Goal: Information Seeking & Learning: Learn about a topic

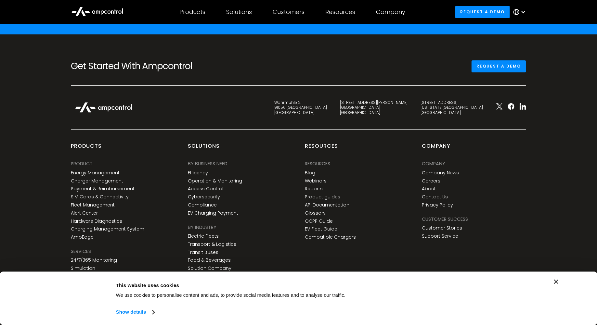
scroll to position [2408, 0]
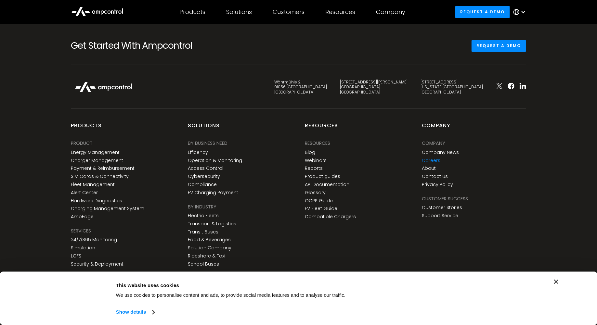
click at [439, 159] on link "Careers" at bounding box center [431, 161] width 19 height 6
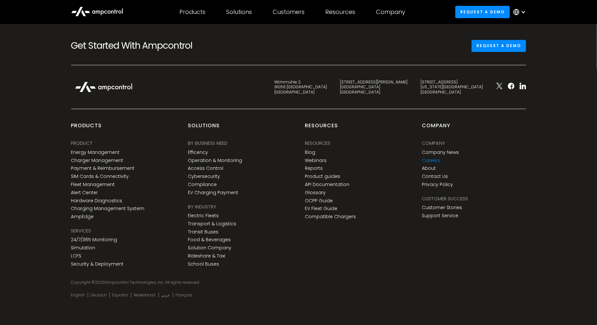
click at [430, 158] on link "Careers" at bounding box center [431, 161] width 19 height 6
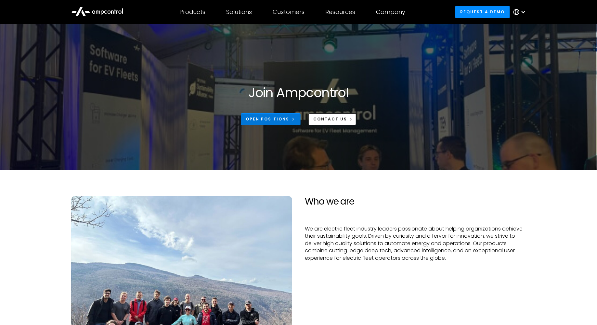
click at [293, 117] on icon at bounding box center [293, 119] width 5 height 5
